Goal: Book appointment/travel/reservation

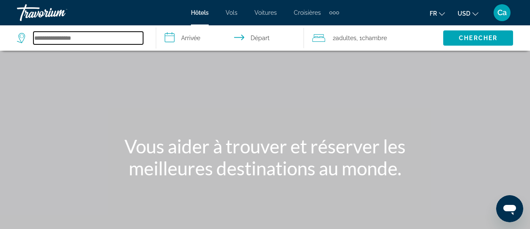
click at [65, 38] on input "Search hotel destination" at bounding box center [88, 38] width 110 height 13
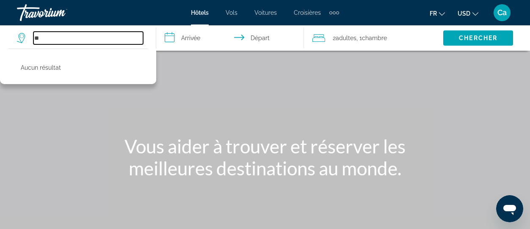
type input "*"
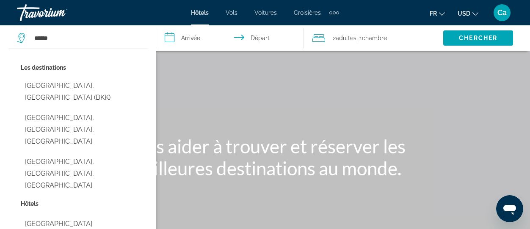
click at [76, 82] on button "[GEOGRAPHIC_DATA], [GEOGRAPHIC_DATA] (BKK)" at bounding box center [84, 92] width 127 height 28
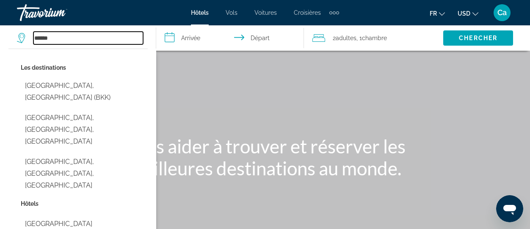
type input "**********"
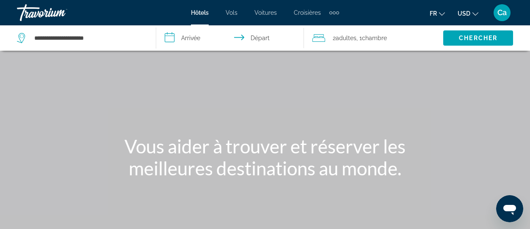
click at [194, 36] on input "**********" at bounding box center [231, 39] width 151 height 28
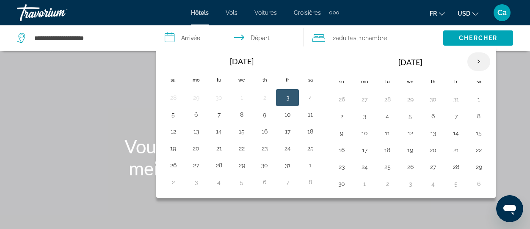
click at [478, 58] on th "Next month" at bounding box center [478, 61] width 23 height 19
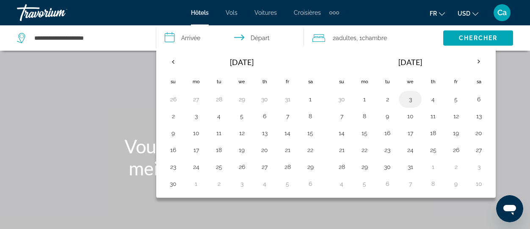
click at [410, 99] on button "3" at bounding box center [410, 99] width 14 height 12
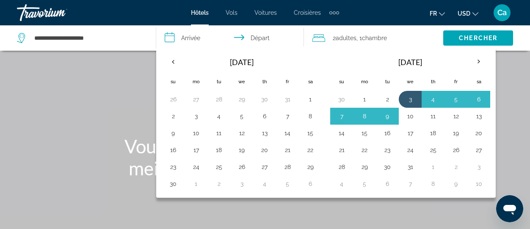
click at [410, 113] on button "10" at bounding box center [410, 116] width 14 height 12
type input "**********"
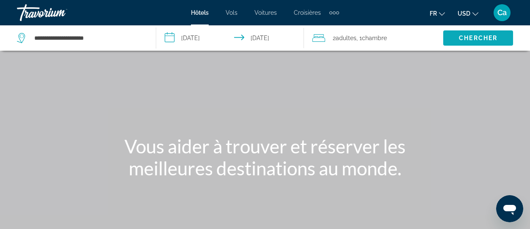
click at [475, 34] on button "Chercher" at bounding box center [478, 37] width 70 height 15
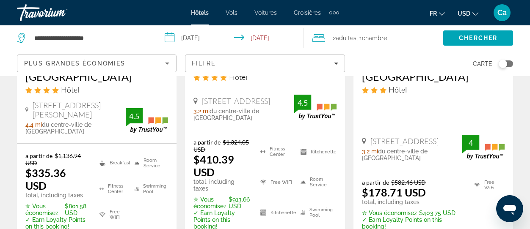
scroll to position [592, 0]
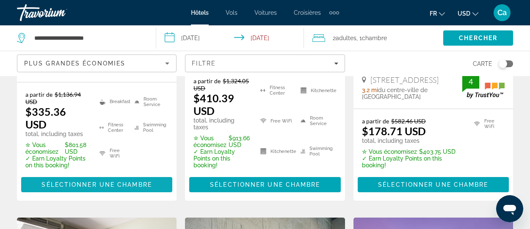
click at [92, 181] on span "Sélectionner une chambre" at bounding box center [96, 184] width 110 height 7
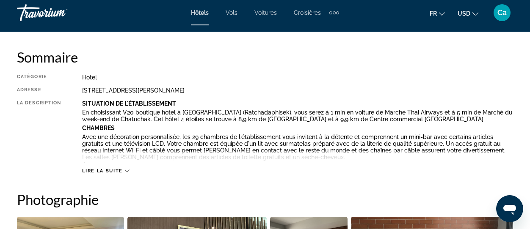
scroll to position [423, 0]
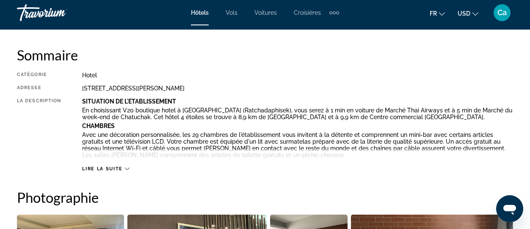
click at [128, 167] on icon "Main content" at bounding box center [127, 169] width 5 height 5
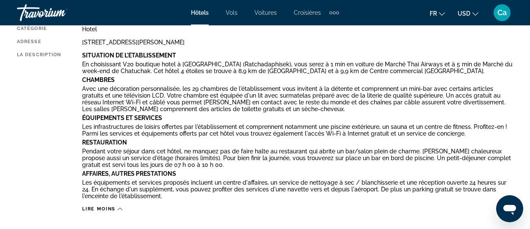
scroll to position [465, 0]
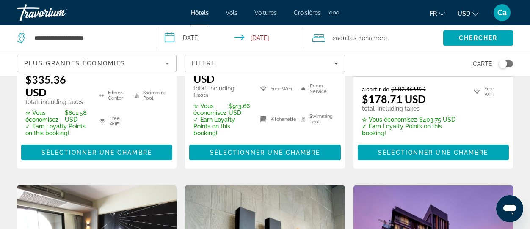
scroll to position [634, 0]
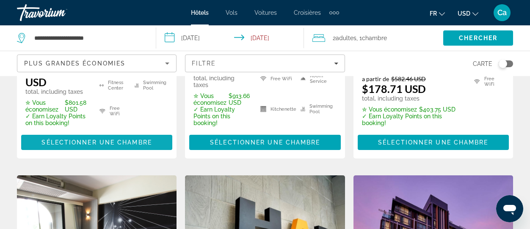
click at [96, 139] on span "Sélectionner une chambre" at bounding box center [96, 142] width 110 height 7
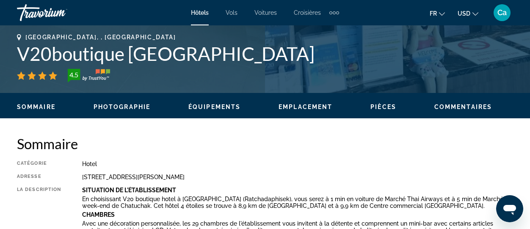
scroll to position [338, 0]
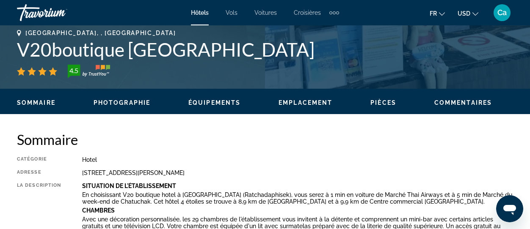
click at [133, 101] on span "Photographie" at bounding box center [121, 102] width 57 height 7
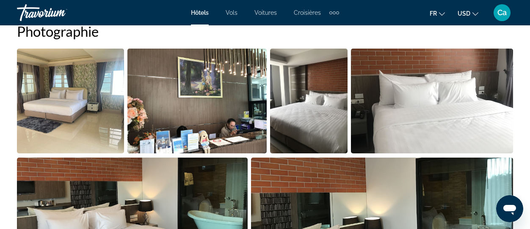
scroll to position [604, 0]
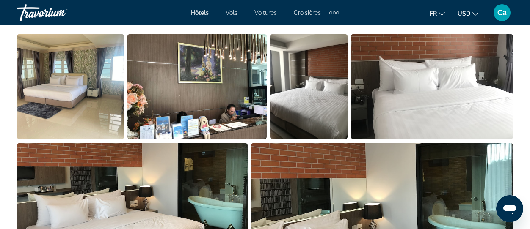
click at [498, 9] on span "Ca" at bounding box center [501, 12] width 9 height 8
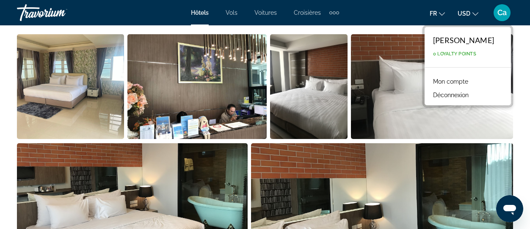
click at [470, 82] on link "Mon compte" at bounding box center [450, 81] width 44 height 11
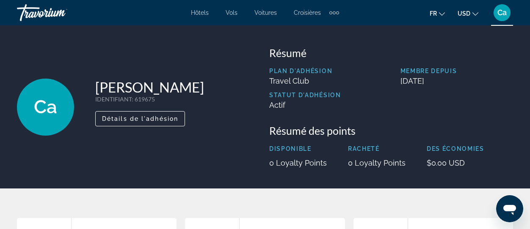
click at [500, 10] on span "Ca" at bounding box center [501, 12] width 9 height 8
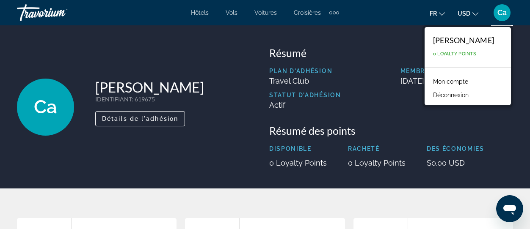
click at [499, 11] on span "Ca" at bounding box center [501, 12] width 9 height 8
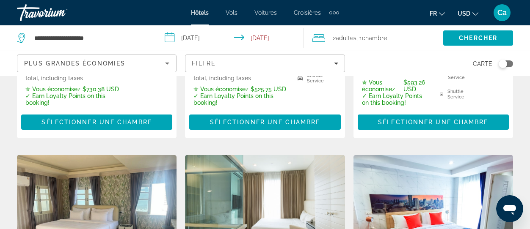
scroll to position [254, 0]
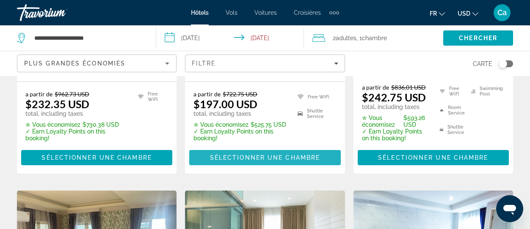
click at [261, 154] on span "Sélectionner une chambre" at bounding box center [265, 157] width 110 height 7
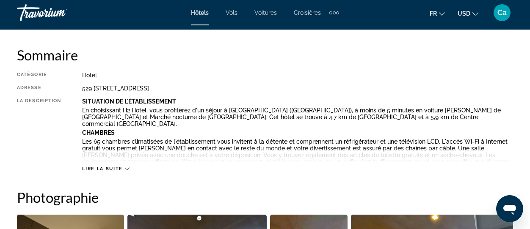
scroll to position [169, 0]
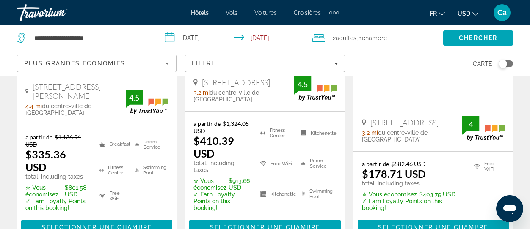
scroll to position [550, 0]
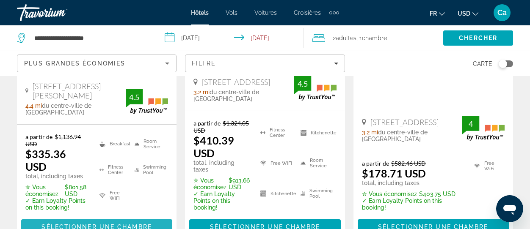
click at [91, 217] on span "Main content" at bounding box center [96, 227] width 151 height 20
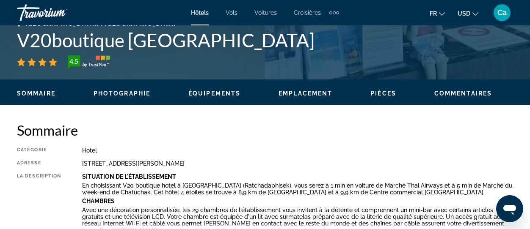
scroll to position [338, 0]
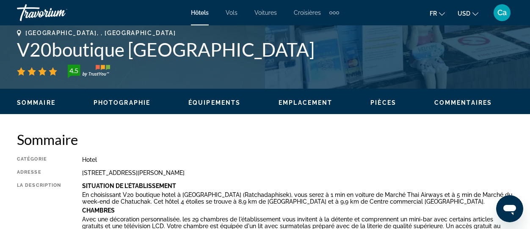
click at [266, 11] on span "Voitures" at bounding box center [265, 12] width 22 height 7
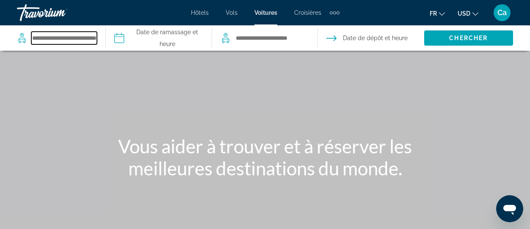
click at [51, 37] on input "Search pickup location" at bounding box center [64, 38] width 66 height 13
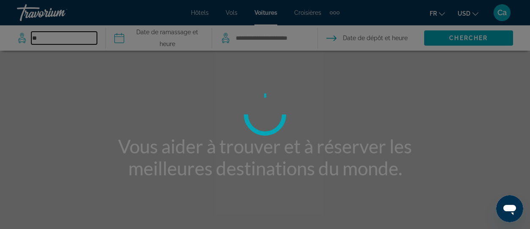
type input "*"
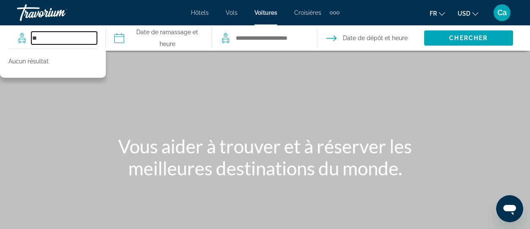
type input "*"
type input "*******"
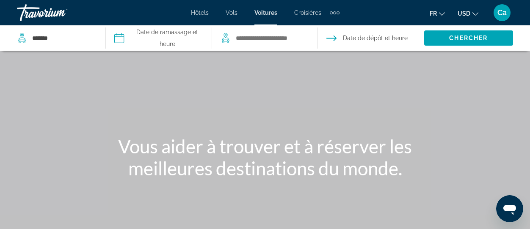
click at [263, 12] on span "Voitures" at bounding box center [265, 12] width 23 height 7
click at [159, 30] on input "Pickup date" at bounding box center [158, 39] width 109 height 28
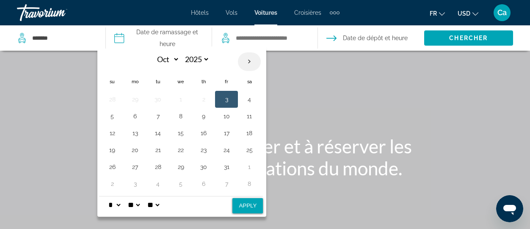
click at [248, 62] on th "Next month" at bounding box center [249, 61] width 23 height 19
select select "**"
click at [183, 100] on button "3" at bounding box center [181, 99] width 14 height 12
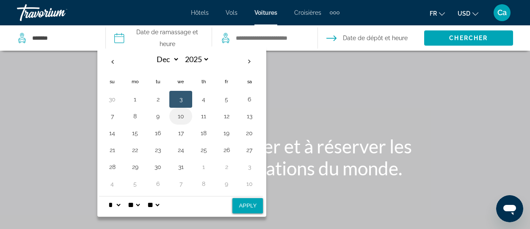
click at [182, 115] on button "10" at bounding box center [181, 116] width 14 height 12
click at [184, 99] on button "3" at bounding box center [181, 99] width 14 height 12
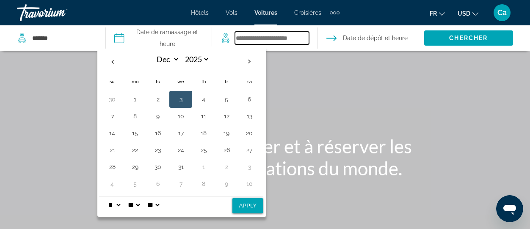
click at [275, 35] on input "Search dropoff location" at bounding box center [272, 38] width 74 height 13
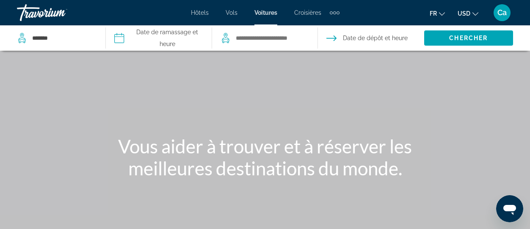
click at [372, 38] on span "Date de dépôt et heure" at bounding box center [375, 38] width 65 height 12
click at [374, 36] on span "Date de dépôt et heure" at bounding box center [375, 38] width 65 height 12
click at [268, 38] on input "Search dropoff location" at bounding box center [272, 38] width 74 height 13
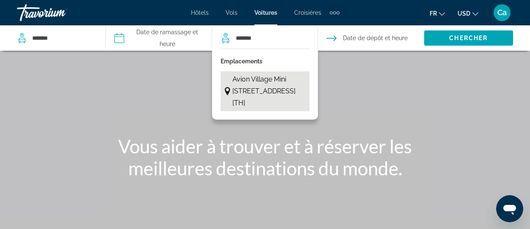
click at [239, 108] on span "Avion Village Mini [STREET_ADDRESS] [TH]" at bounding box center [268, 92] width 73 height 36
type input "**********"
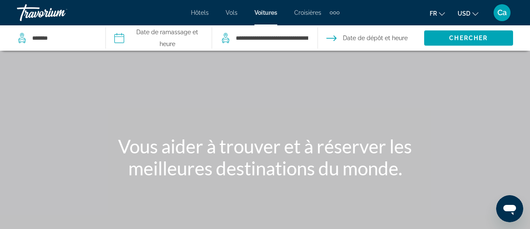
click at [166, 31] on input "Pickup date" at bounding box center [158, 39] width 109 height 28
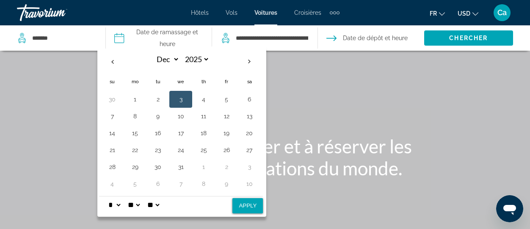
click at [184, 99] on button "3" at bounding box center [181, 99] width 14 height 12
click at [181, 114] on button "10" at bounding box center [181, 116] width 14 height 12
click at [181, 97] on button "3" at bounding box center [181, 99] width 14 height 12
click at [366, 37] on span "Date de dépôt et heure" at bounding box center [375, 38] width 65 height 12
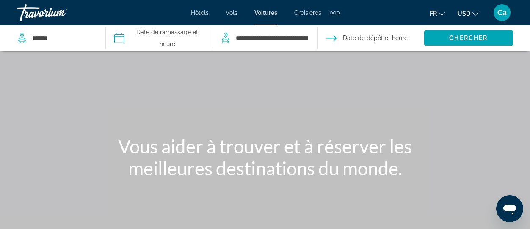
click at [374, 36] on span "Date de dépôt et heure" at bounding box center [375, 38] width 65 height 12
click at [373, 35] on span "Date de dépôt et heure" at bounding box center [375, 38] width 65 height 12
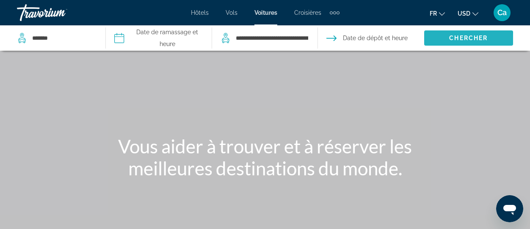
click at [448, 42] on span "Search" at bounding box center [468, 38] width 89 height 20
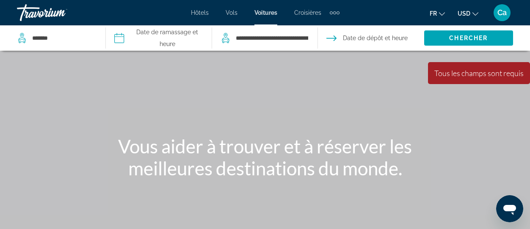
click at [122, 36] on input "Pickup date" at bounding box center [158, 39] width 109 height 28
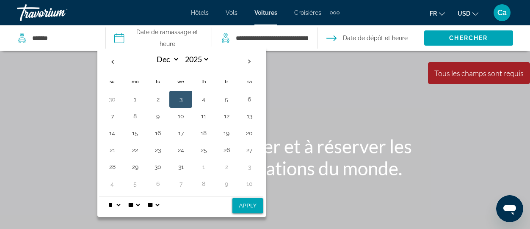
click at [185, 97] on button "3" at bounding box center [181, 99] width 14 height 12
click at [253, 203] on button "Apply" at bounding box center [247, 205] width 30 height 15
type input "**********"
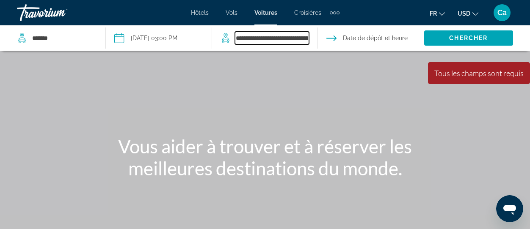
click at [269, 36] on input "**********" at bounding box center [272, 38] width 74 height 13
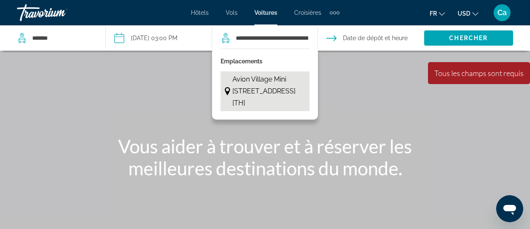
click at [273, 106] on span "Avion Village Mini [STREET_ADDRESS] [TH]" at bounding box center [268, 92] width 73 height 36
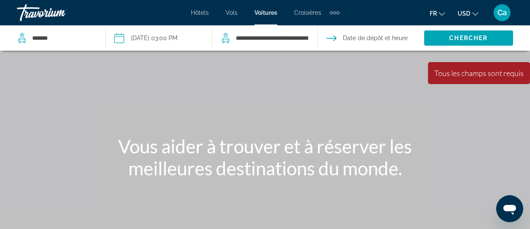
click at [354, 36] on input "Drop-off date" at bounding box center [370, 39] width 109 height 28
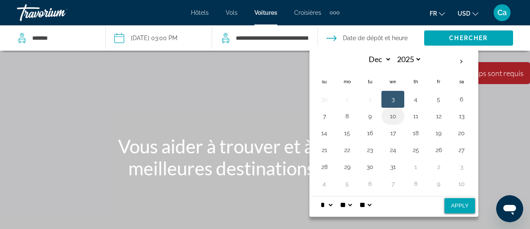
click at [391, 113] on button "10" at bounding box center [393, 116] width 14 height 12
click at [464, 206] on button "Apply" at bounding box center [459, 205] width 30 height 15
type input "**********"
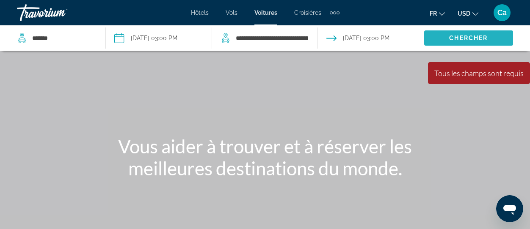
click at [467, 33] on span "Search" at bounding box center [468, 38] width 89 height 20
click at [471, 33] on span "Search" at bounding box center [468, 38] width 89 height 20
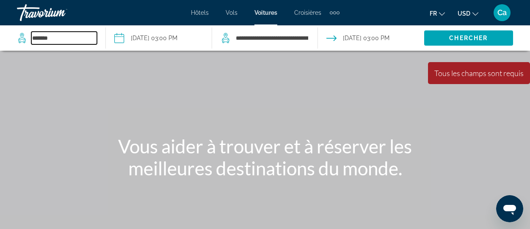
click at [50, 37] on input "*******" at bounding box center [64, 38] width 66 height 13
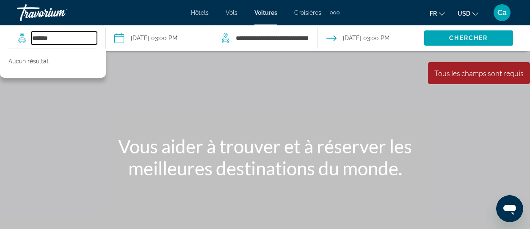
click at [67, 39] on input "*******" at bounding box center [64, 38] width 66 height 13
type input "*"
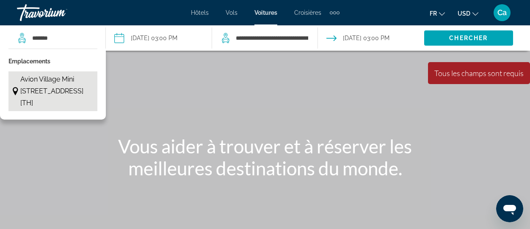
click at [36, 100] on span "Avion Village Mini [STREET_ADDRESS] [TH]" at bounding box center [56, 92] width 73 height 36
type input "**********"
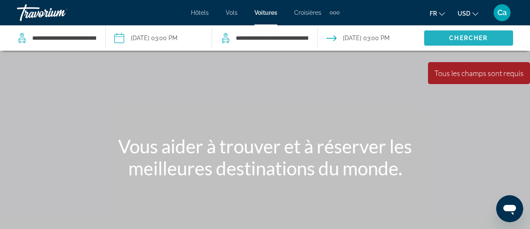
click at [469, 37] on span "Chercher" at bounding box center [468, 38] width 38 height 7
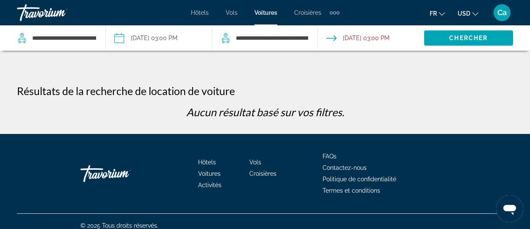
click at [342, 167] on span "Contactez-nous" at bounding box center [344, 168] width 44 height 7
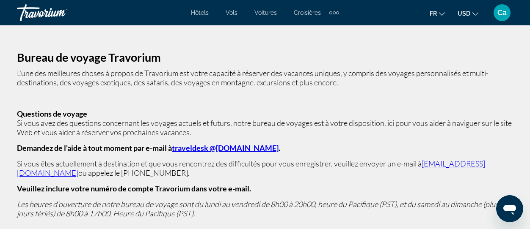
click at [263, 11] on span "Voitures" at bounding box center [265, 12] width 22 height 7
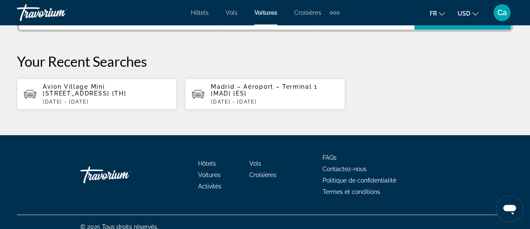
scroll to position [254, 0]
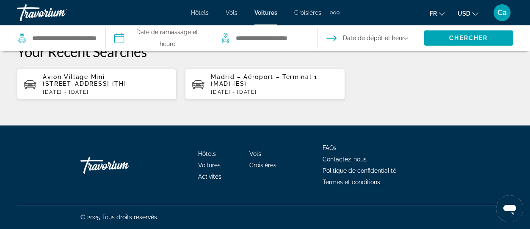
click at [209, 164] on span "Voitures" at bounding box center [209, 165] width 22 height 7
click at [208, 165] on span "Voitures" at bounding box center [209, 165] width 22 height 7
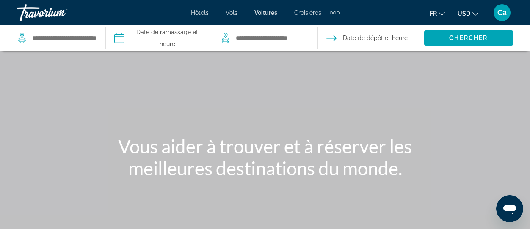
click at [441, 12] on icon "Change language" at bounding box center [442, 14] width 6 height 6
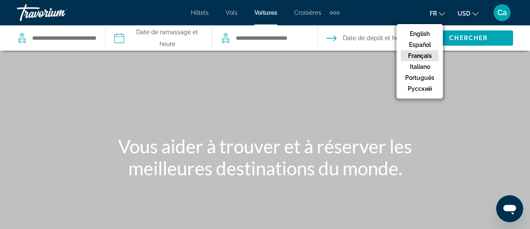
click at [418, 55] on button "Français" at bounding box center [420, 55] width 38 height 11
